Goal: Obtain resource: Obtain resource

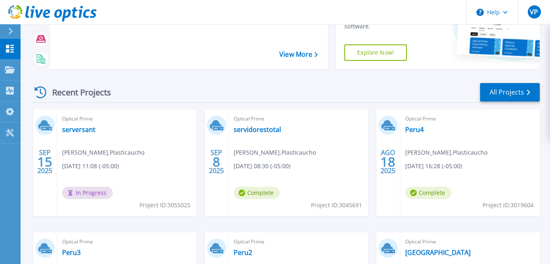
scroll to position [103, 0]
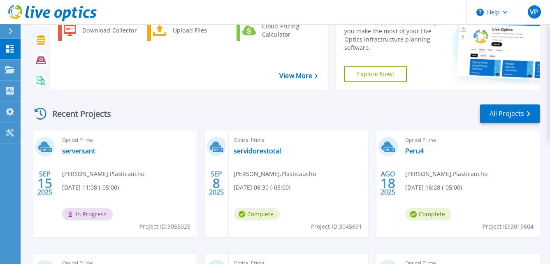
scroll to position [123, 0]
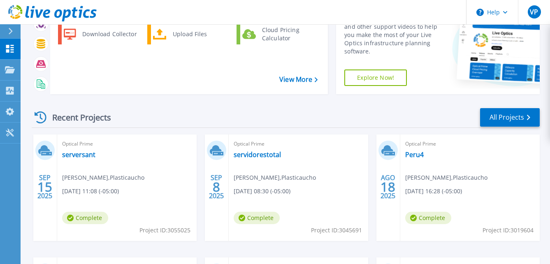
scroll to position [82, 0]
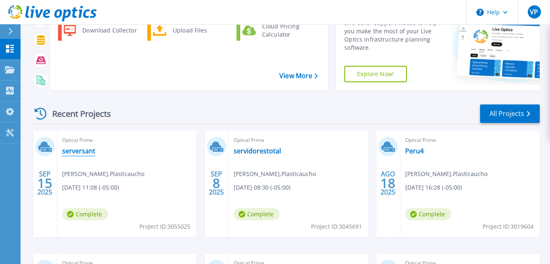
click at [79, 151] on link "serversant" at bounding box center [78, 151] width 33 height 8
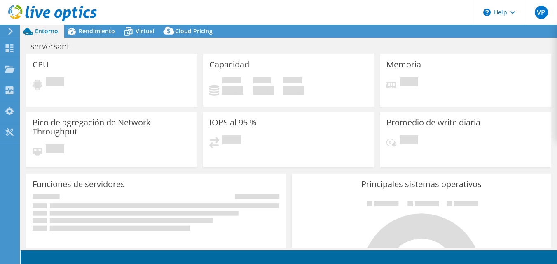
select select "USD"
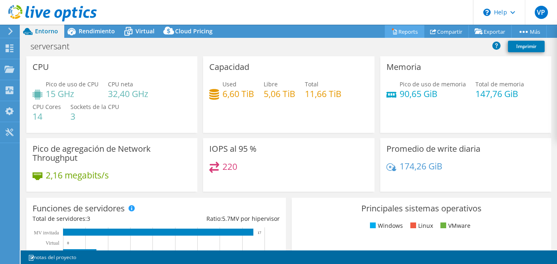
click at [400, 35] on link "Reports" at bounding box center [404, 31] width 40 height 13
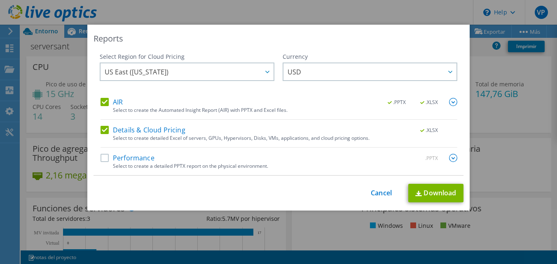
click at [103, 163] on div "Performance .PPTX" at bounding box center [278, 158] width 356 height 9
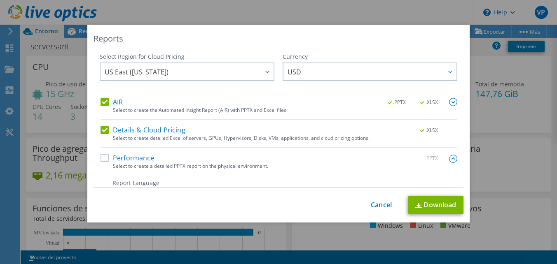
click at [102, 161] on label "Performance" at bounding box center [127, 158] width 54 height 8
click at [0, 0] on input "Performance" at bounding box center [0, 0] width 0 height 0
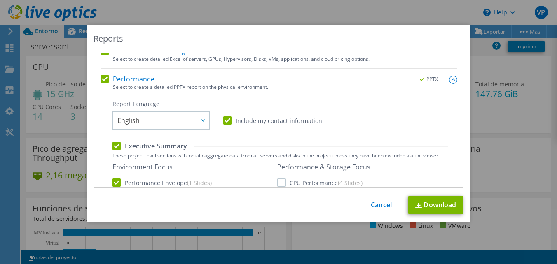
scroll to position [82, 0]
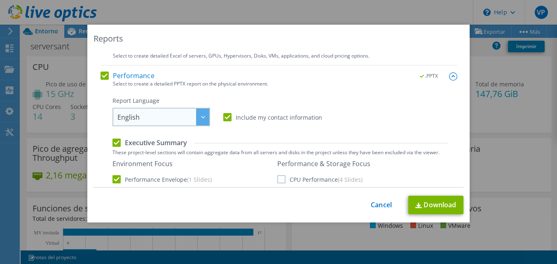
click at [201, 121] on div at bounding box center [202, 117] width 13 height 17
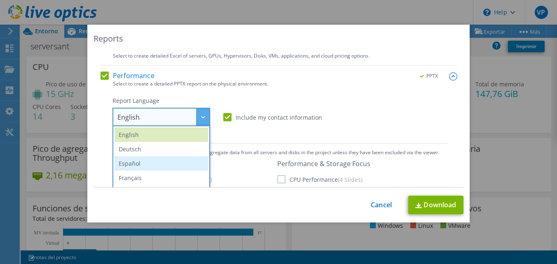
click at [166, 159] on li "Español" at bounding box center [160, 163] width 93 height 14
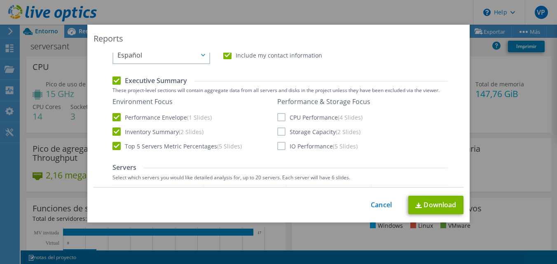
scroll to position [165, 0]
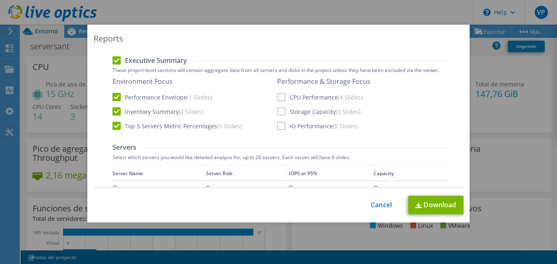
click at [278, 98] on label "CPU Performance (4 Slides)" at bounding box center [319, 97] width 85 height 8
click at [0, 0] on input "CPU Performance (4 Slides)" at bounding box center [0, 0] width 0 height 0
click at [279, 113] on label "Storage Capacity (2 Slides)" at bounding box center [318, 111] width 83 height 8
click at [0, 0] on input "Storage Capacity (2 Slides)" at bounding box center [0, 0] width 0 height 0
click at [280, 126] on label "IO Performance (5 Slides)" at bounding box center [317, 126] width 80 height 8
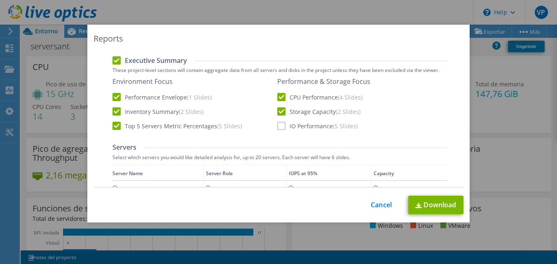
click at [0, 0] on input "IO Performance (5 Slides)" at bounding box center [0, 0] width 0 height 0
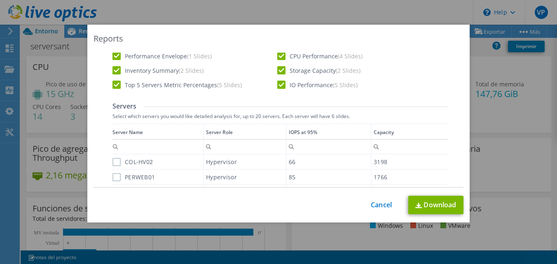
scroll to position [247, 0]
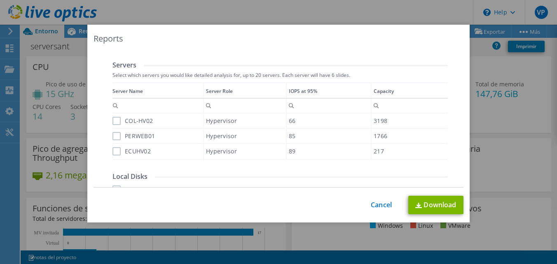
click at [114, 126] on div "COL-HV02" at bounding box center [157, 121] width 91 height 14
click at [115, 123] on label "COL-HV02" at bounding box center [132, 121] width 40 height 8
click at [0, 0] on input "COL-HV02" at bounding box center [0, 0] width 0 height 0
click at [116, 139] on label "PERWEB01" at bounding box center [133, 136] width 42 height 8
click at [0, 0] on input "PERWEB01" at bounding box center [0, 0] width 0 height 0
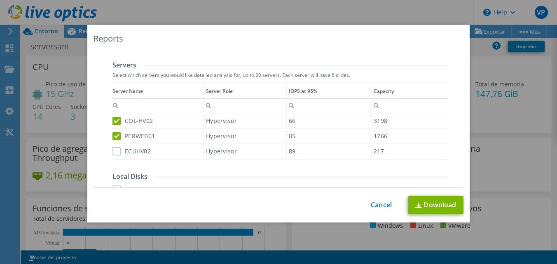
click at [112, 153] on label "ECUHV02" at bounding box center [131, 151] width 38 height 8
click at [0, 0] on input "ECUHV02" at bounding box center [0, 0] width 0 height 0
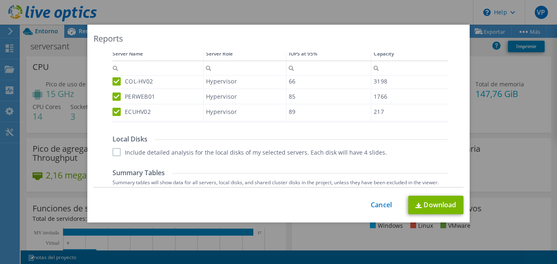
scroll to position [329, 0]
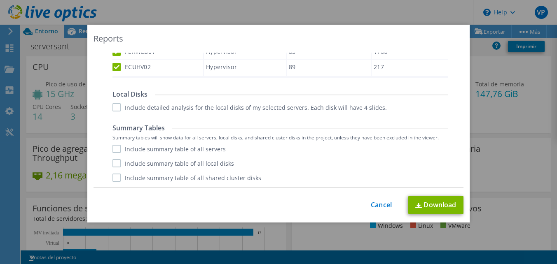
click at [116, 107] on label "Include detailed analysis for the local disks of my selected servers. Each disk…" at bounding box center [249, 107] width 274 height 8
click at [0, 0] on input "Include detailed analysis for the local disks of my selected servers. Each disk…" at bounding box center [0, 0] width 0 height 0
click at [112, 147] on label "Include summary table of all servers" at bounding box center [168, 149] width 113 height 8
click at [0, 0] on input "Include summary table of all servers" at bounding box center [0, 0] width 0 height 0
click at [117, 165] on label "Include summary table of all local disks" at bounding box center [172, 163] width 121 height 8
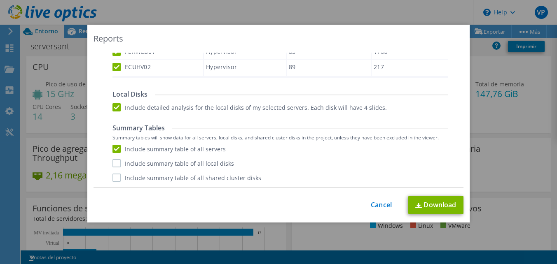
click at [0, 0] on input "Include summary table of all local disks" at bounding box center [0, 0] width 0 height 0
click at [112, 179] on label "Include summary table of all shared cluster disks" at bounding box center [186, 177] width 149 height 8
click at [0, 0] on input "Include summary table of all shared cluster disks" at bounding box center [0, 0] width 0 height 0
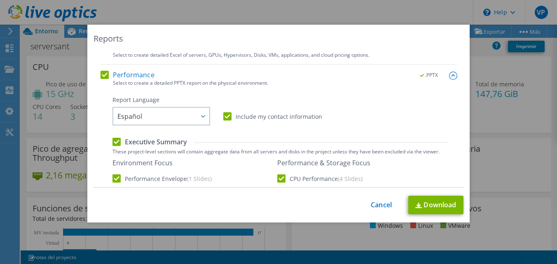
scroll to position [0, 0]
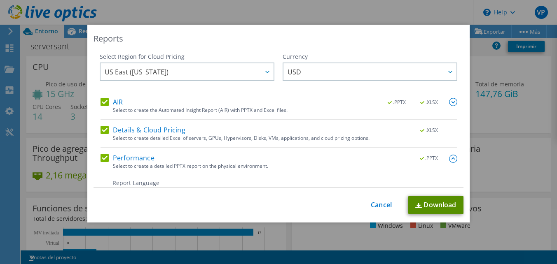
click at [441, 205] on link "Download" at bounding box center [435, 205] width 55 height 19
click at [536, 119] on div "Reports Select Region for Cloud Pricing Asia Pacific (Hong Kong) Asia Pacific (…" at bounding box center [278, 132] width 557 height 215
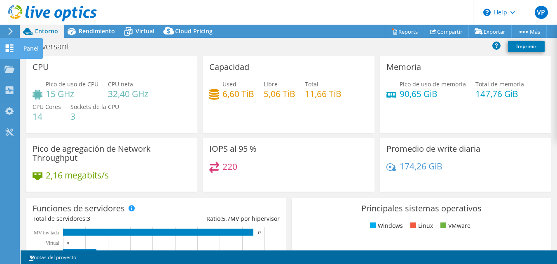
click at [10, 53] on div at bounding box center [10, 49] width 10 height 9
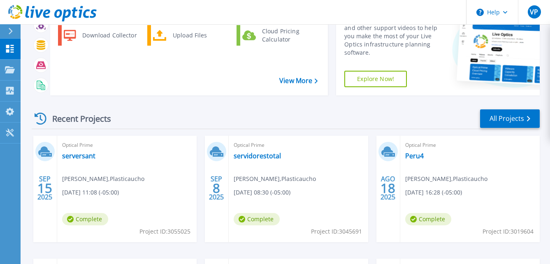
scroll to position [82, 0]
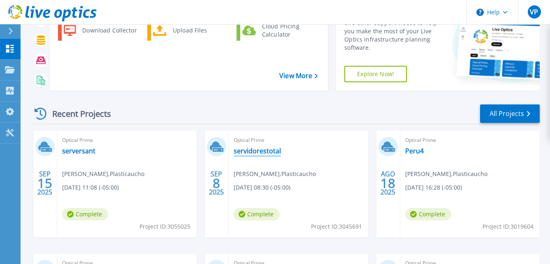
click at [268, 150] on link "servidorestotal" at bounding box center [257, 151] width 47 height 8
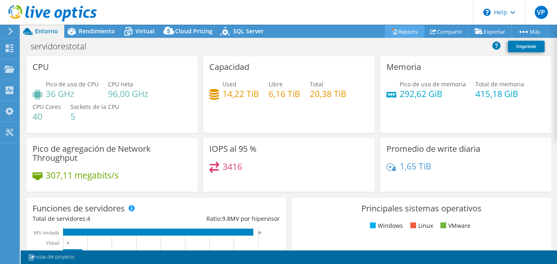
click at [403, 34] on link "Reports" at bounding box center [404, 31] width 40 height 13
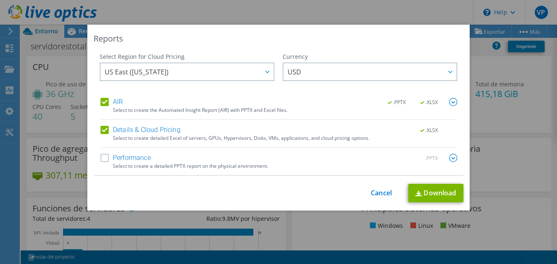
click at [101, 156] on label "Performance" at bounding box center [125, 158] width 50 height 8
click at [0, 0] on input "Performance" at bounding box center [0, 0] width 0 height 0
click at [450, 103] on img at bounding box center [453, 102] width 8 height 8
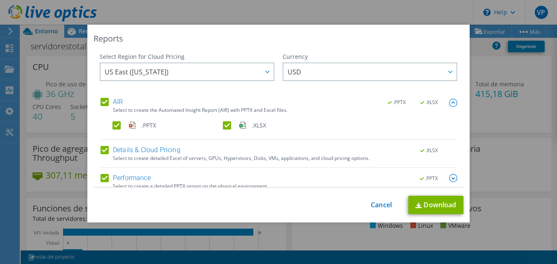
click at [450, 103] on div "Select Region for Cloud Pricing Asia Pacific ([GEOGRAPHIC_DATA]) [GEOGRAPHIC_DA…" at bounding box center [278, 120] width 370 height 135
click at [449, 103] on img at bounding box center [453, 103] width 8 height 8
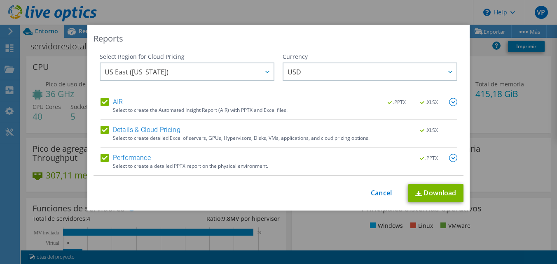
click at [449, 160] on img at bounding box center [453, 158] width 8 height 8
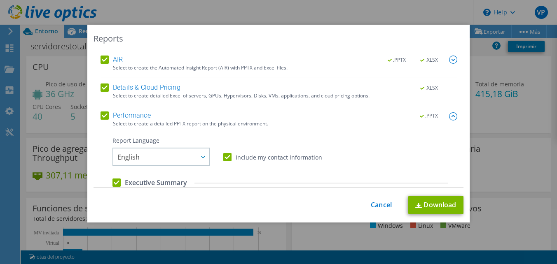
scroll to position [82, 0]
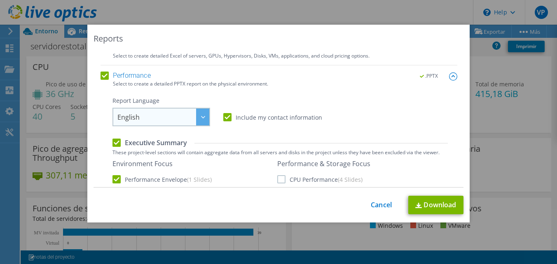
click at [191, 119] on span "English" at bounding box center [163, 117] width 92 height 17
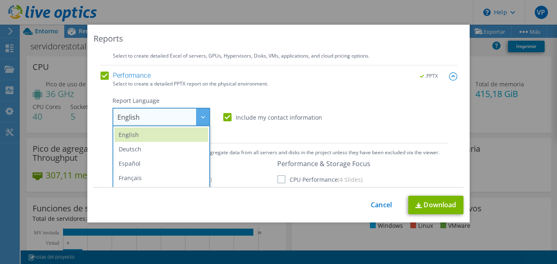
click at [147, 163] on li "Español" at bounding box center [160, 163] width 93 height 14
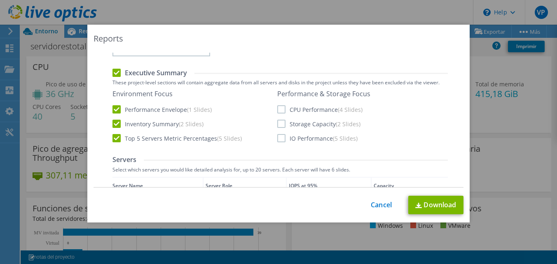
scroll to position [165, 0]
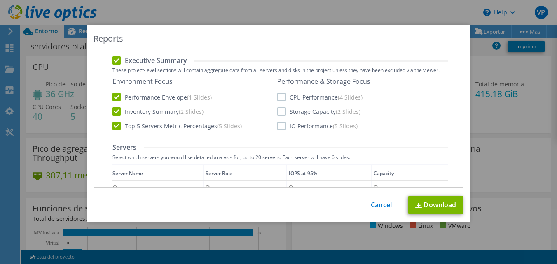
drag, startPoint x: 280, startPoint y: 96, endPoint x: 278, endPoint y: 107, distance: 11.6
click at [280, 95] on label "CPU Performance (4 Slides)" at bounding box center [319, 97] width 85 height 8
click at [0, 0] on input "CPU Performance (4 Slides)" at bounding box center [0, 0] width 0 height 0
click at [277, 110] on label "Storage Capacity (2 Slides)" at bounding box center [318, 111] width 83 height 8
click at [0, 0] on input "Storage Capacity (2 Slides)" at bounding box center [0, 0] width 0 height 0
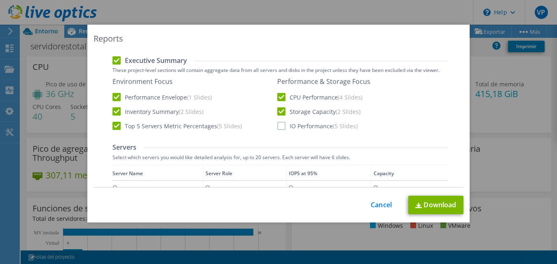
click at [277, 123] on label "IO Performance (5 Slides)" at bounding box center [317, 126] width 80 height 8
click at [0, 0] on input "IO Performance (5 Slides)" at bounding box center [0, 0] width 0 height 0
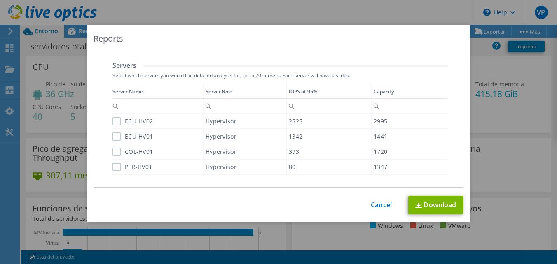
scroll to position [247, 0]
click at [114, 123] on label "ECU-HV02" at bounding box center [132, 121] width 40 height 8
click at [0, 0] on input "ECU-HV02" at bounding box center [0, 0] width 0 height 0
click at [117, 135] on label "ECU-HV01" at bounding box center [132, 136] width 40 height 8
click at [0, 0] on input "ECU-HV01" at bounding box center [0, 0] width 0 height 0
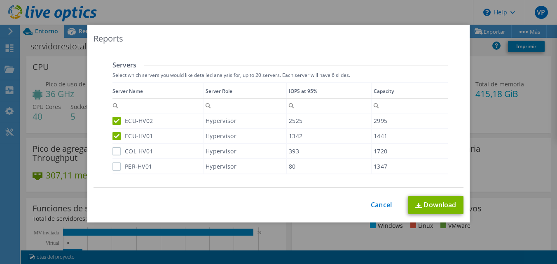
click at [112, 151] on label "COL-HV01" at bounding box center [132, 151] width 40 height 8
click at [0, 0] on input "COL-HV01" at bounding box center [0, 0] width 0 height 0
click at [114, 168] on label "PER-HV01" at bounding box center [132, 167] width 40 height 8
click at [0, 0] on input "PER-HV01" at bounding box center [0, 0] width 0 height 0
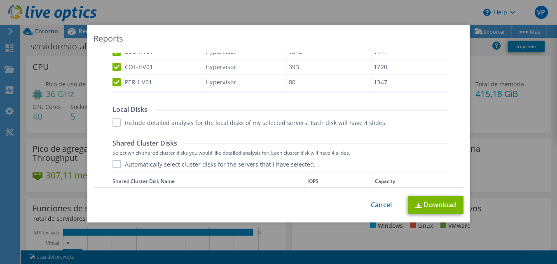
scroll to position [329, 0]
click at [116, 124] on label "Include detailed analysis for the local disks of my selected servers. Each disk…" at bounding box center [249, 122] width 274 height 8
click at [0, 0] on input "Include detailed analysis for the local disks of my selected servers. Each disk…" at bounding box center [0, 0] width 0 height 0
click at [112, 163] on label "Automatically select cluster disks for the servers that I have selected." at bounding box center [213, 163] width 203 height 8
click at [0, 0] on input "Automatically select cluster disks for the servers that I have selected." at bounding box center [0, 0] width 0 height 0
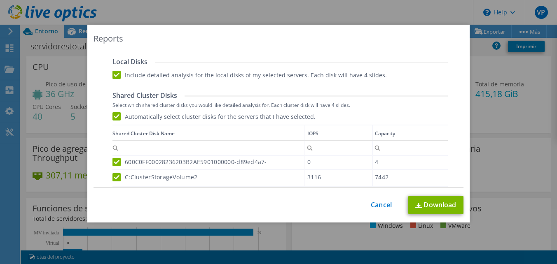
scroll to position [370, 0]
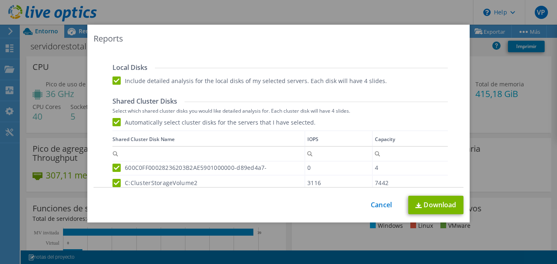
click at [113, 121] on label "Automatically select cluster disks for the servers that I have selected." at bounding box center [213, 122] width 203 height 8
click at [0, 0] on input "Automatically select cluster disks for the servers that I have selected." at bounding box center [0, 0] width 0 height 0
click at [116, 119] on label "Automatically select cluster disks for the servers that I have selected." at bounding box center [213, 122] width 203 height 8
click at [0, 0] on input "Automatically select cluster disks for the servers that I have selected." at bounding box center [0, 0] width 0 height 0
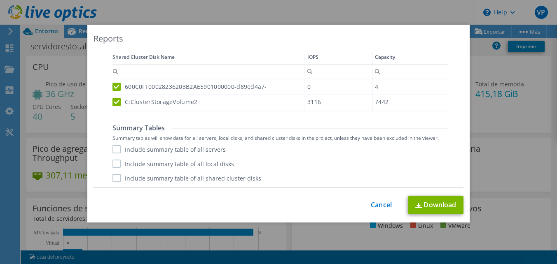
scroll to position [454, 0]
click at [112, 147] on label "Include summary table of all servers" at bounding box center [168, 148] width 113 height 8
click at [0, 0] on input "Include summary table of all servers" at bounding box center [0, 0] width 0 height 0
click at [116, 164] on label "Include summary table of all local disks" at bounding box center [172, 162] width 121 height 8
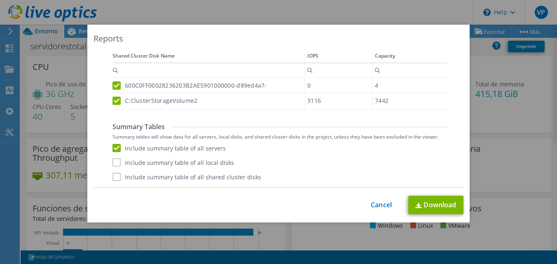
click at [0, 0] on input "Include summary table of all local disks" at bounding box center [0, 0] width 0 height 0
drag, startPoint x: 116, startPoint y: 179, endPoint x: 125, endPoint y: 174, distance: 11.1
click at [116, 180] on label "Include summary table of all shared cluster disks" at bounding box center [186, 177] width 149 height 8
click at [0, 0] on input "Include summary table of all shared cluster disks" at bounding box center [0, 0] width 0 height 0
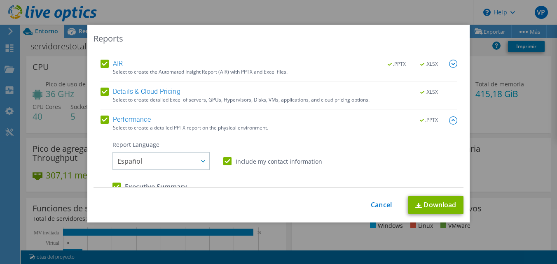
scroll to position [0, 0]
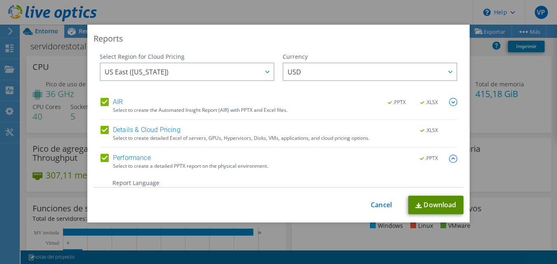
click at [426, 203] on link "Download" at bounding box center [435, 205] width 55 height 19
